Goal: Task Accomplishment & Management: Use online tool/utility

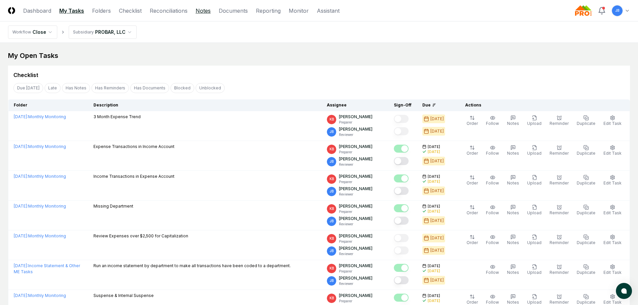
click at [198, 7] on link "Notes" at bounding box center [203, 11] width 15 height 8
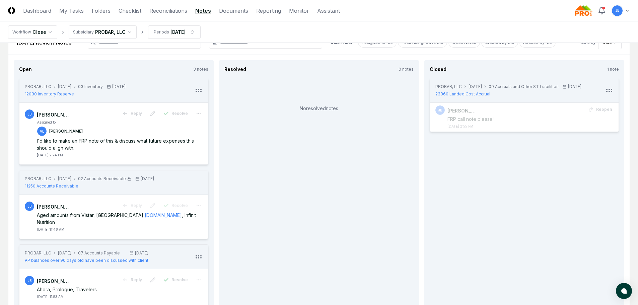
scroll to position [74, 0]
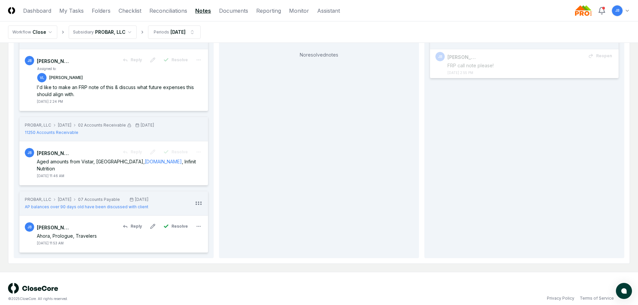
click at [72, 232] on div "Ahora, Prologue, Travelers" at bounding box center [120, 235] width 166 height 7
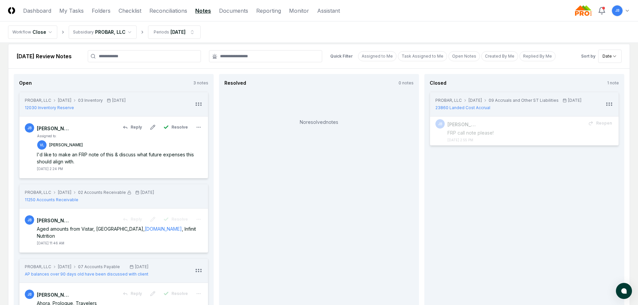
scroll to position [0, 0]
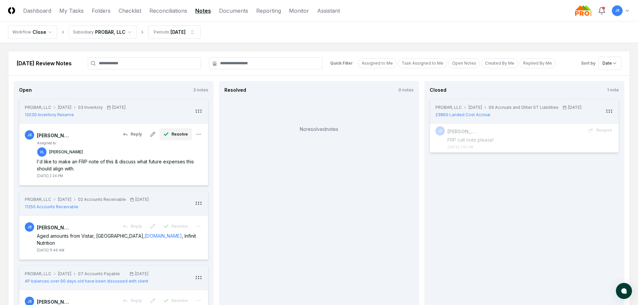
click at [179, 134] on span "Resolve" at bounding box center [179, 134] width 16 height 6
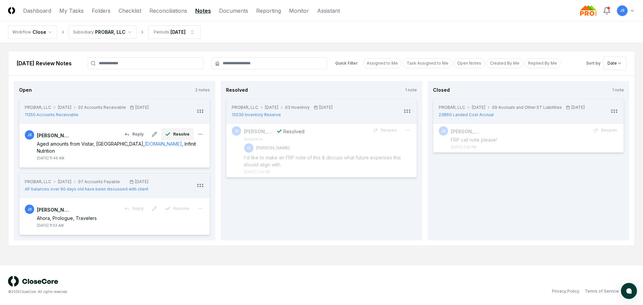
click at [179, 134] on span "Resolve" at bounding box center [181, 134] width 16 height 6
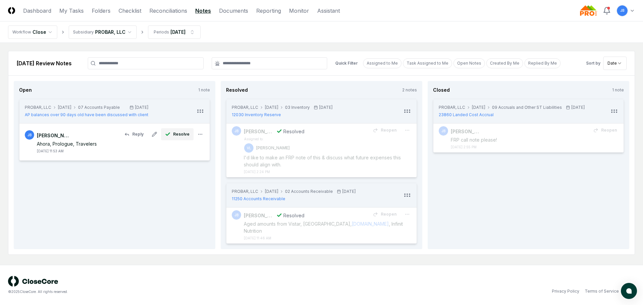
click at [178, 132] on span "Resolve" at bounding box center [181, 134] width 16 height 6
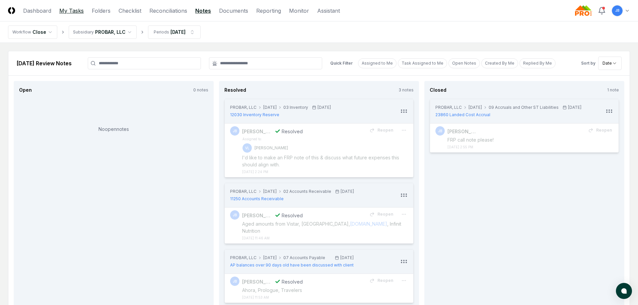
click at [72, 10] on link "My Tasks" at bounding box center [71, 11] width 24 height 8
